Goal: Answer question/provide support: Share knowledge or assist other users

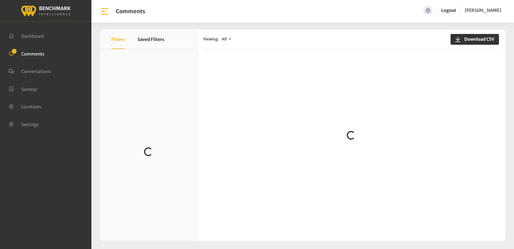
scroll to position [1998, 0]
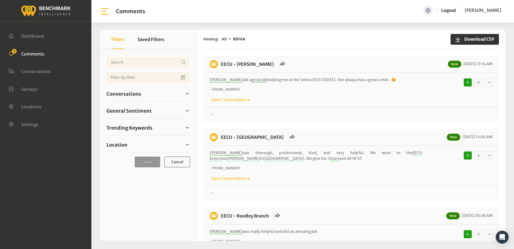
click at [328, 100] on div "~ [PHONE_NUMBER] Open Conversation" at bounding box center [351, 95] width 283 height 16
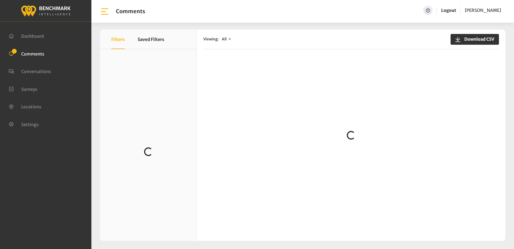
scroll to position [215, 0]
